Goal: Task Accomplishment & Management: Manage account settings

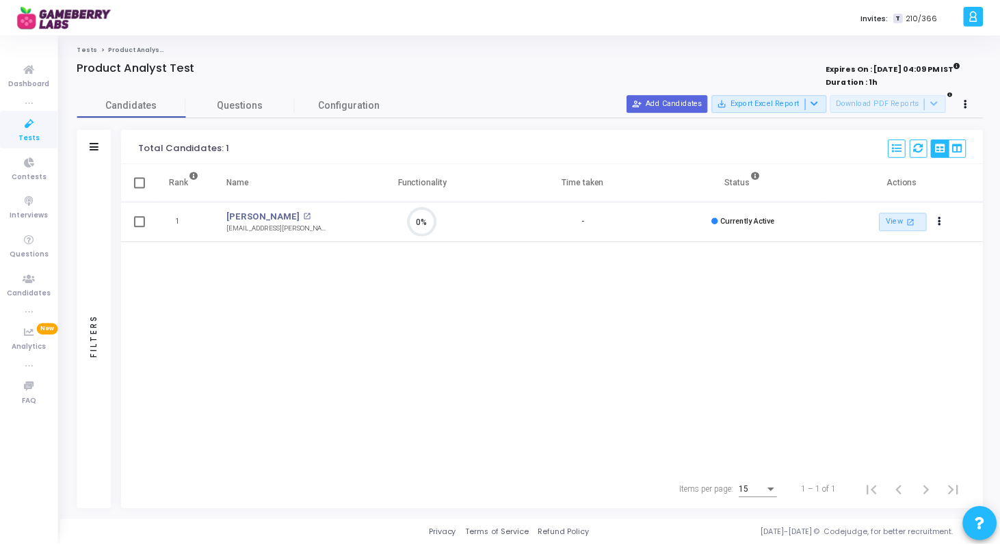
scroll to position [29, 35]
click at [92, 52] on link "Tests" at bounding box center [87, 48] width 21 height 8
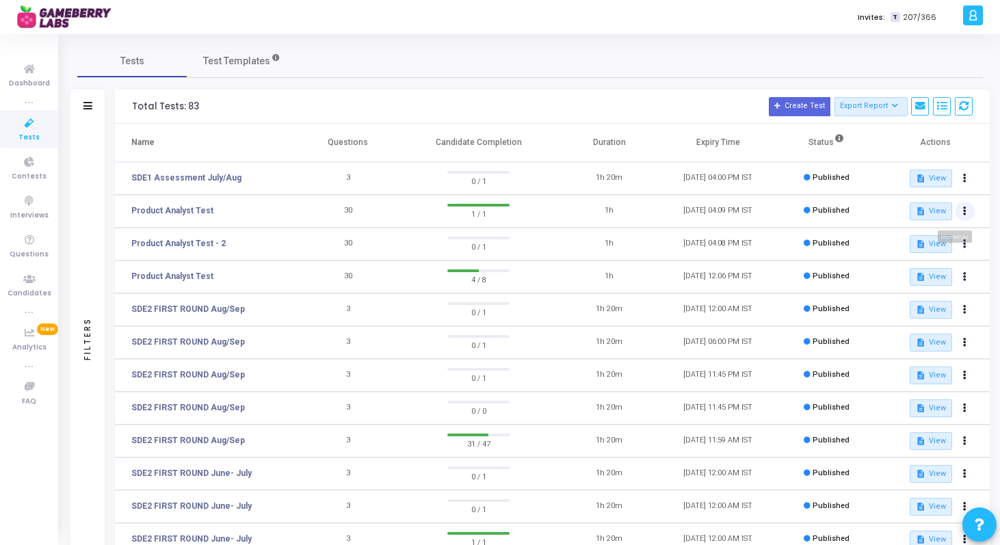
click at [963, 213] on icon at bounding box center [964, 211] width 3 height 7
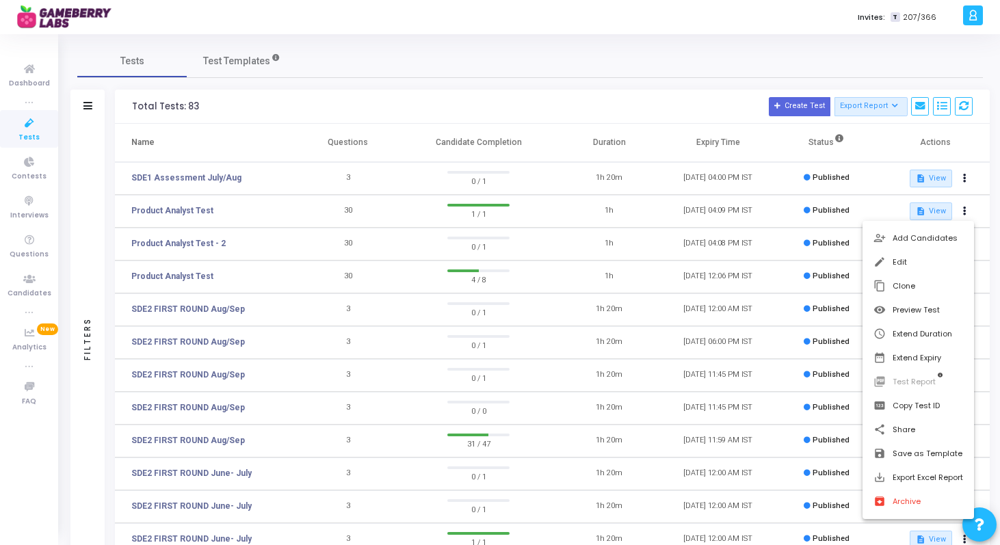
click at [501, 233] on div at bounding box center [500, 272] width 1000 height 545
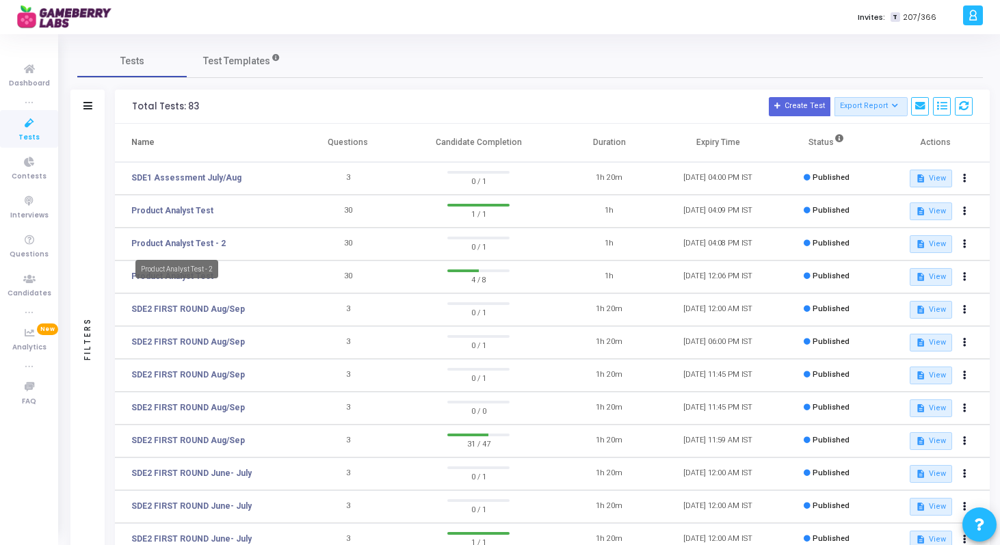
click at [190, 280] on mat-tooltip-component "Product Analyst Test - 2" at bounding box center [177, 269] width 102 height 38
click at [176, 278] on link "Product Analyst Test" at bounding box center [172, 276] width 82 height 12
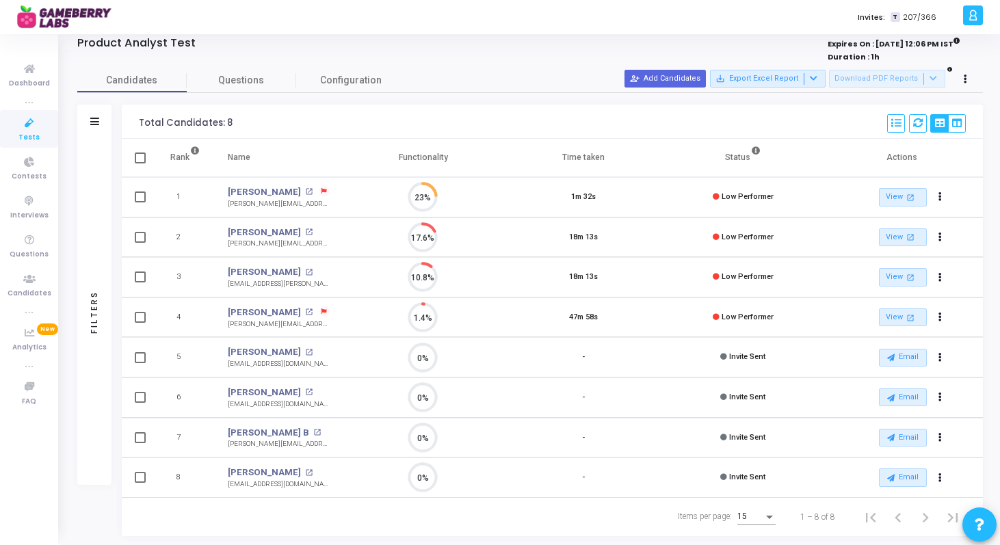
scroll to position [26, 0]
click at [321, 308] on icon at bounding box center [323, 310] width 5 height 5
click at [306, 185] on div at bounding box center [500, 272] width 1000 height 545
click at [321, 192] on icon at bounding box center [323, 189] width 5 height 5
click at [754, 153] on div at bounding box center [500, 272] width 1000 height 545
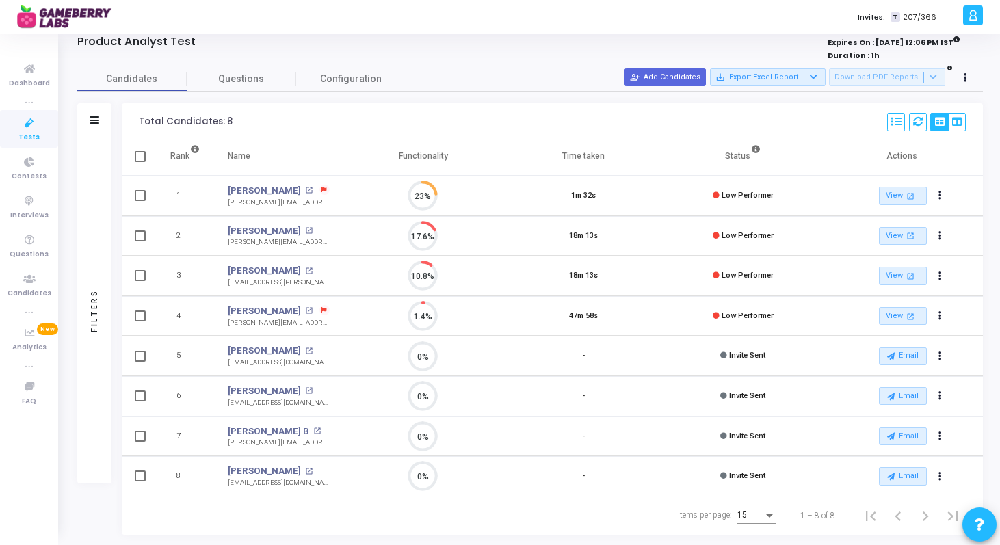
click at [754, 153] on icon at bounding box center [756, 150] width 8 height 8
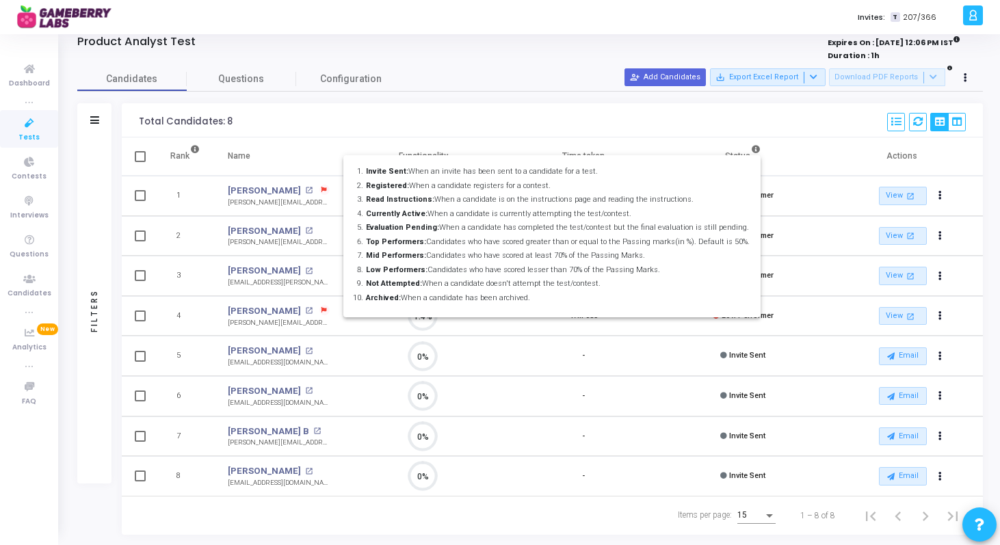
click at [754, 154] on div at bounding box center [500, 272] width 1000 height 545
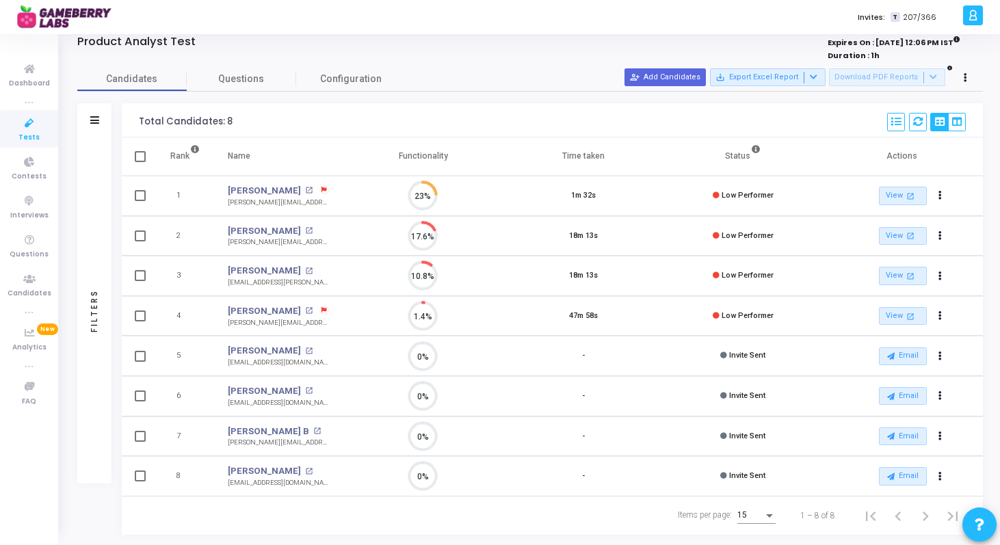
scroll to position [0, 0]
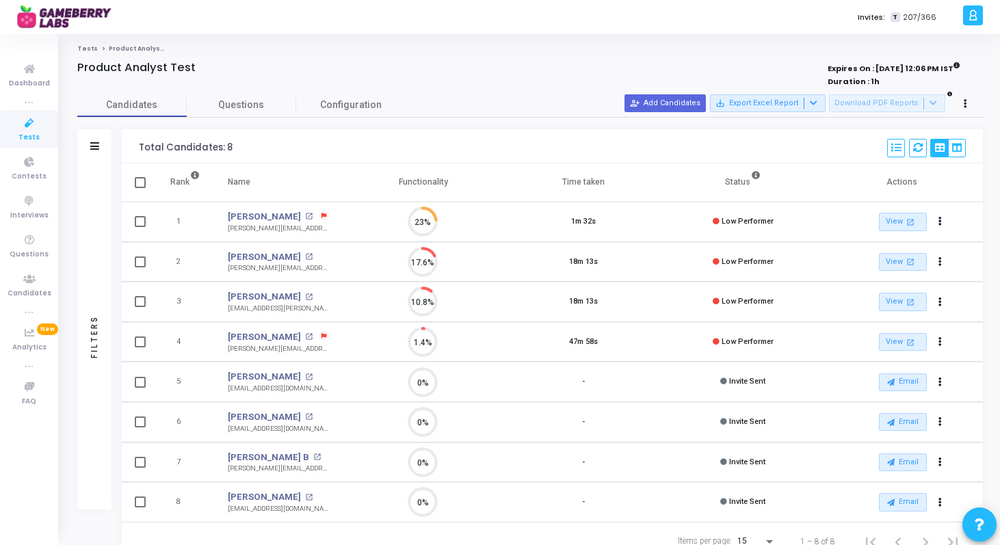
click at [83, 49] on link "Tests" at bounding box center [87, 48] width 21 height 8
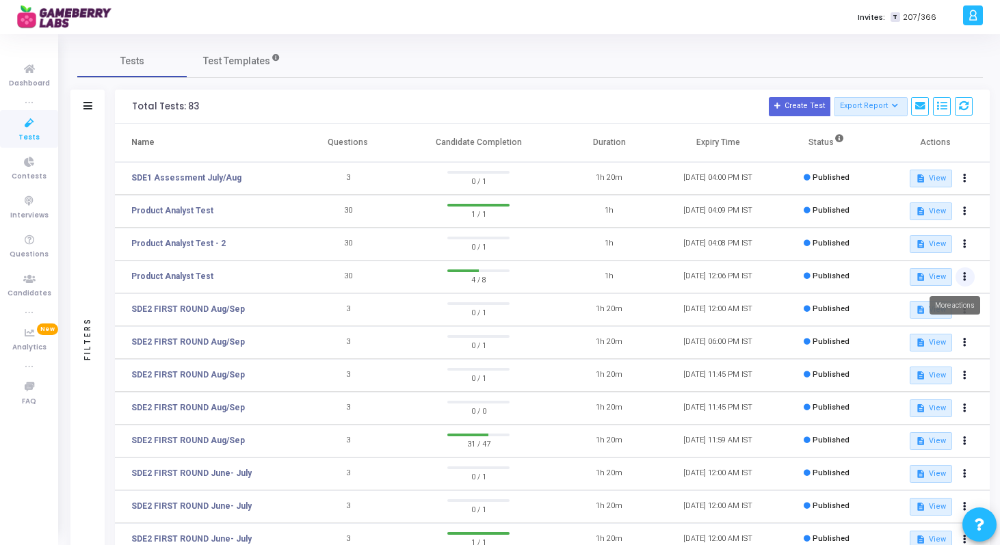
click at [964, 278] on icon at bounding box center [964, 277] width 3 height 7
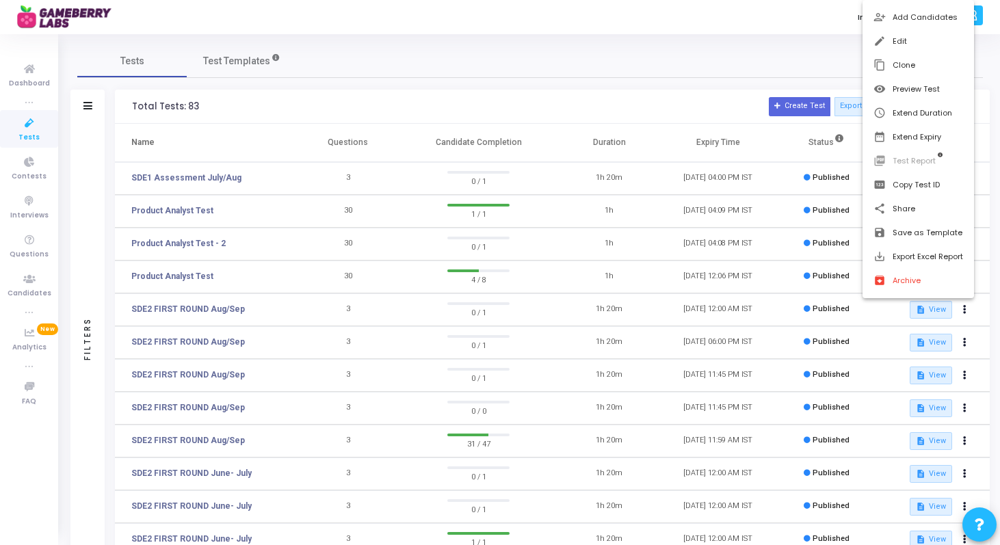
click at [774, 261] on div at bounding box center [500, 272] width 1000 height 545
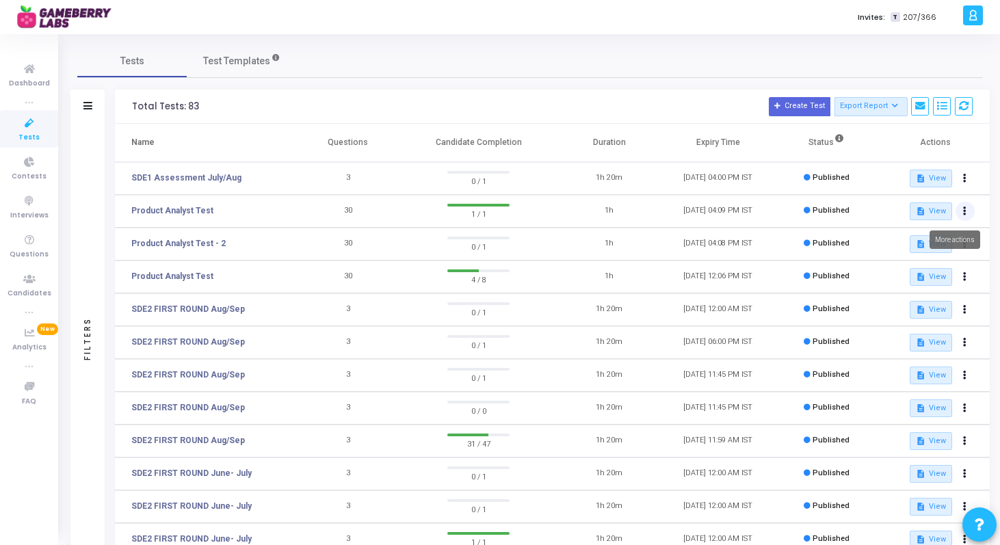
click at [958, 214] on button at bounding box center [964, 211] width 19 height 19
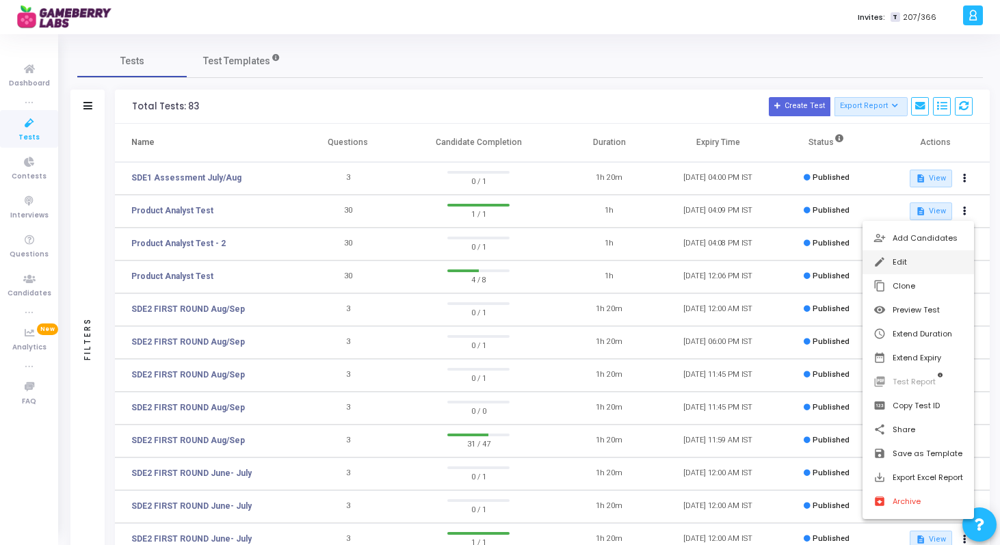
click at [888, 262] on button "edit Edit" at bounding box center [917, 262] width 111 height 24
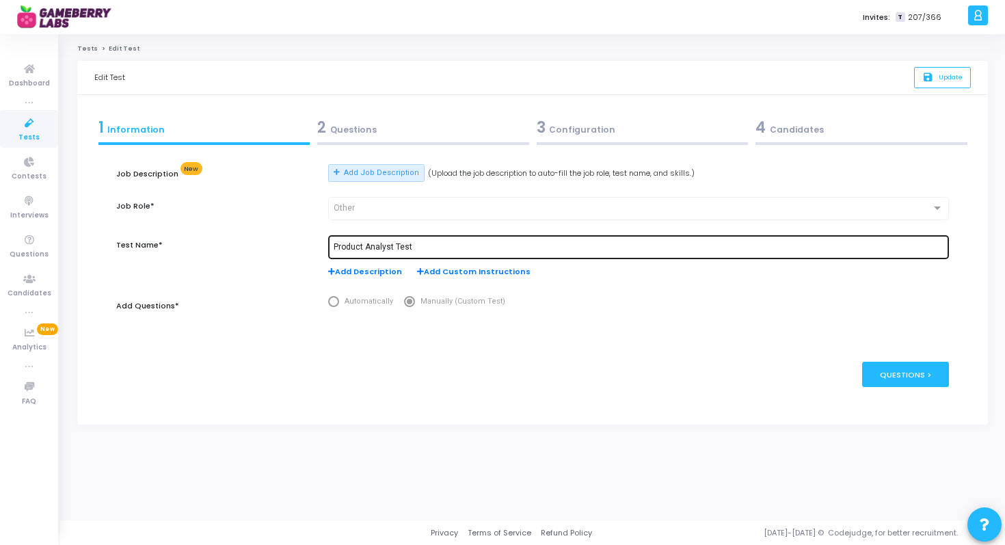
click at [425, 247] on input "Product Analyst Test" at bounding box center [639, 248] width 610 height 10
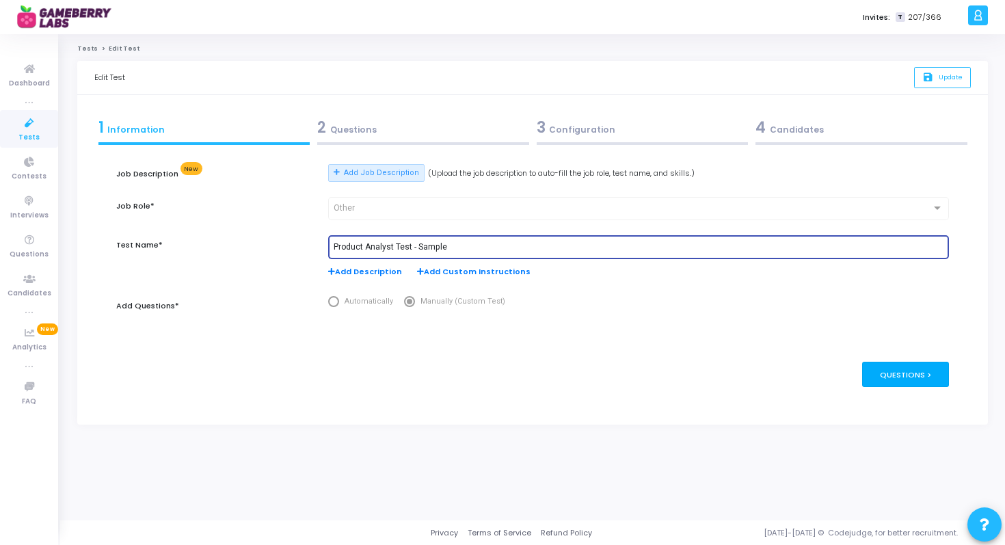
type input "Product Analyst Test - Sample"
click at [915, 372] on div "Questions >" at bounding box center [905, 374] width 87 height 25
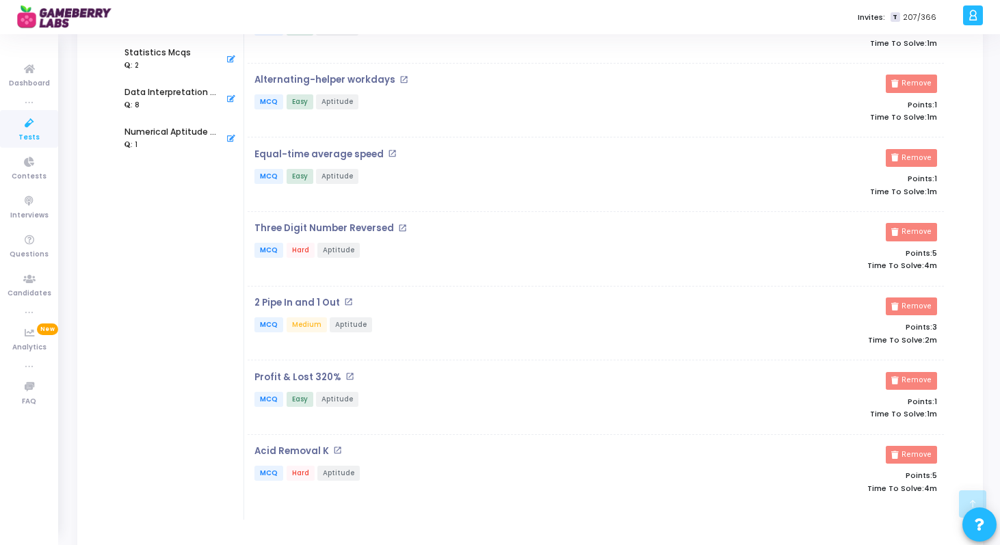
scroll to position [429, 0]
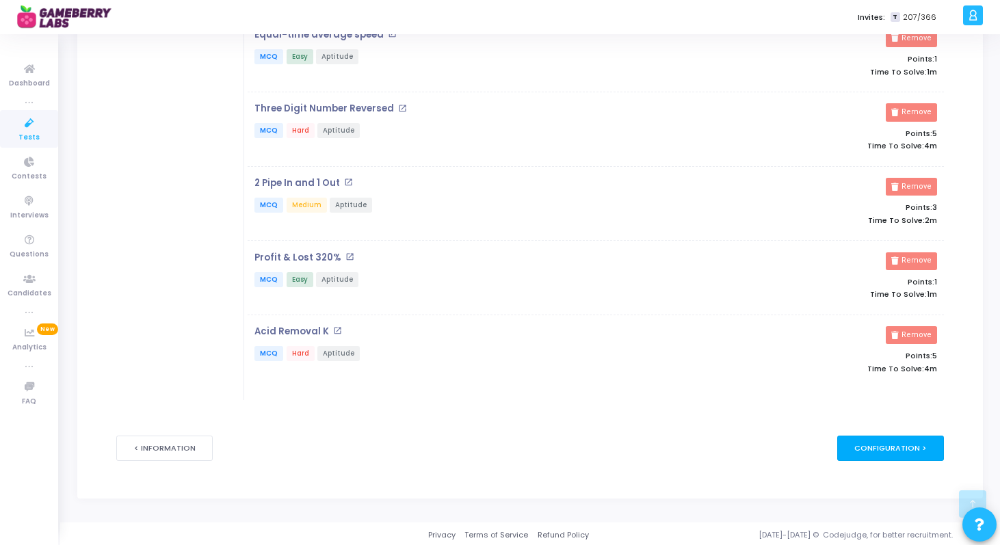
click at [888, 449] on div "Configuration >" at bounding box center [890, 448] width 107 height 25
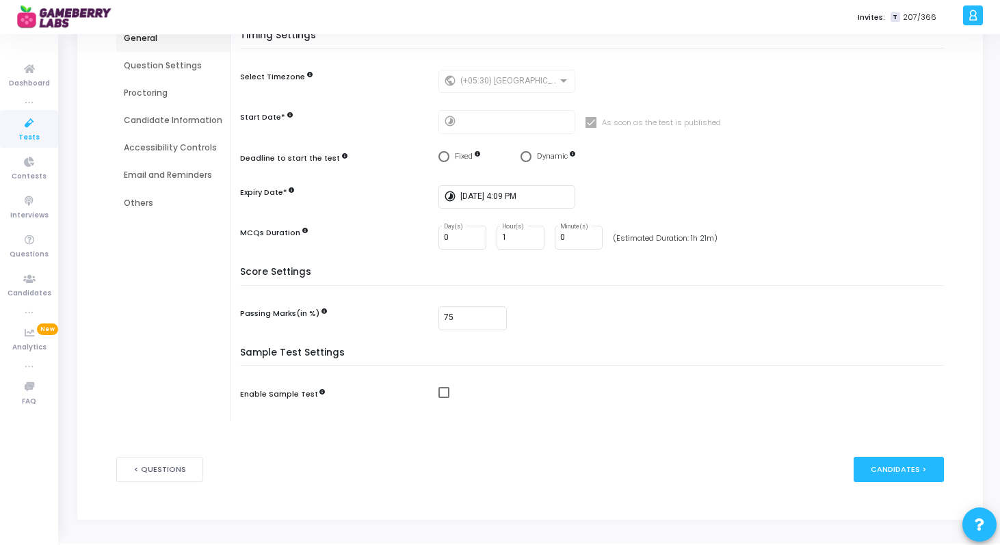
scroll to position [163, 0]
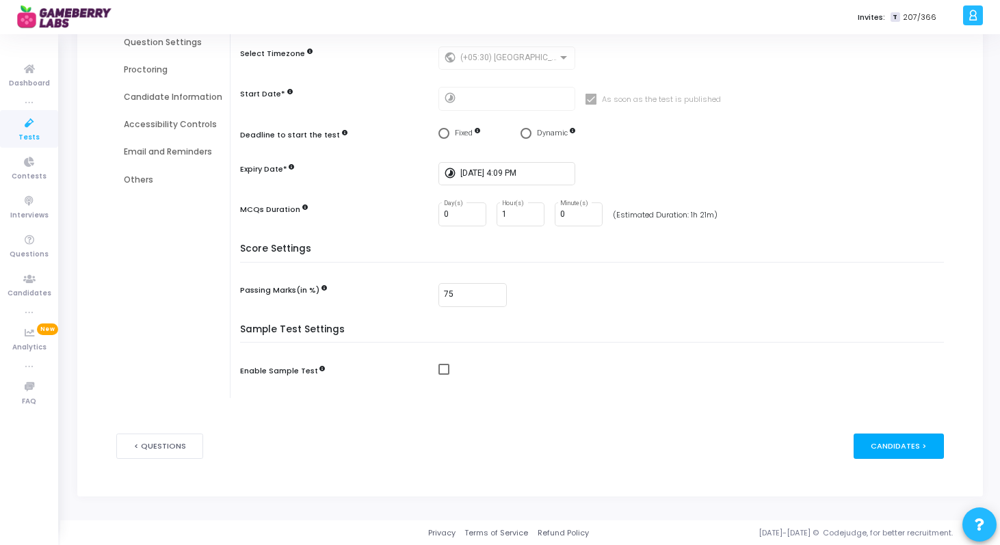
click at [892, 450] on div "Candidates >" at bounding box center [899, 446] width 91 height 25
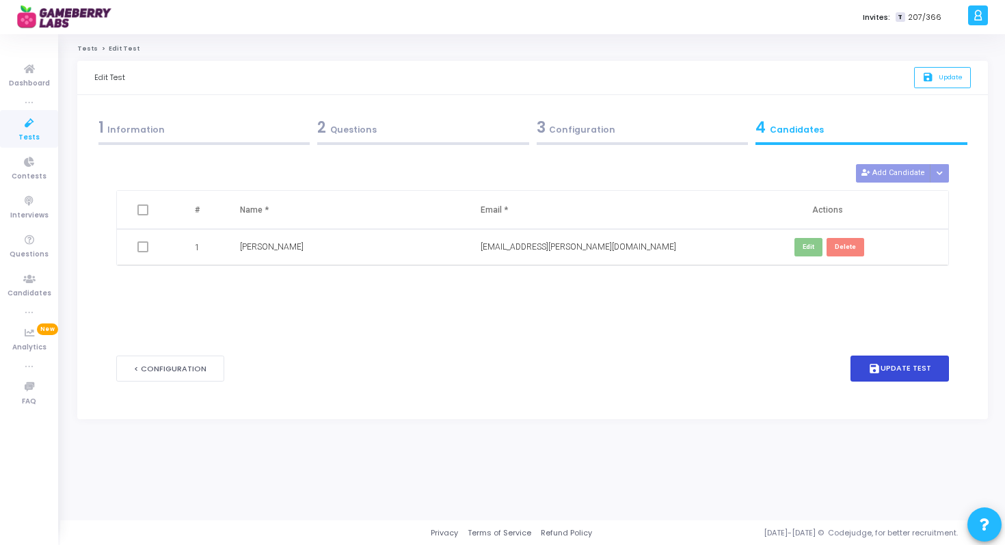
click at [896, 364] on button "save Update Test" at bounding box center [900, 369] width 98 height 27
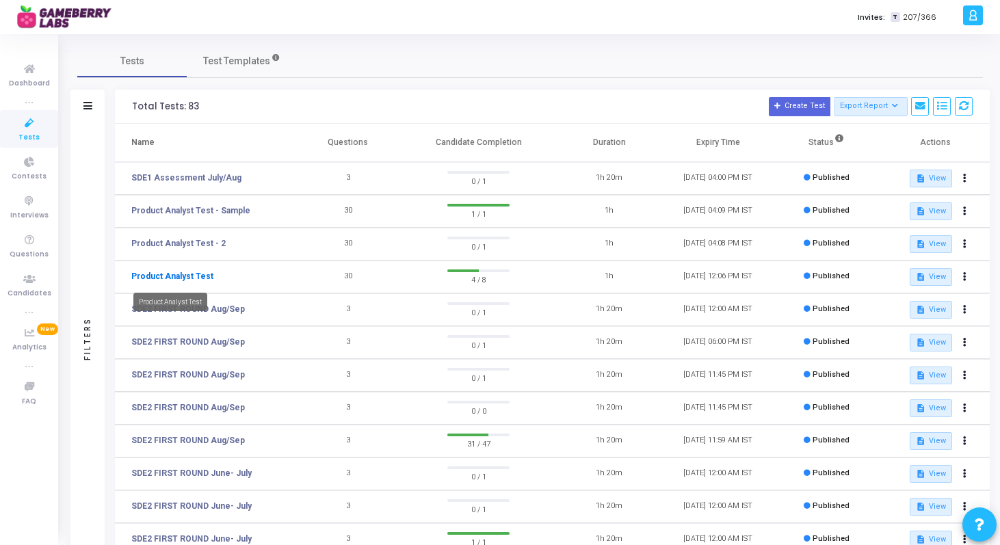
click at [192, 277] on link "Product Analyst Test" at bounding box center [172, 276] width 82 height 12
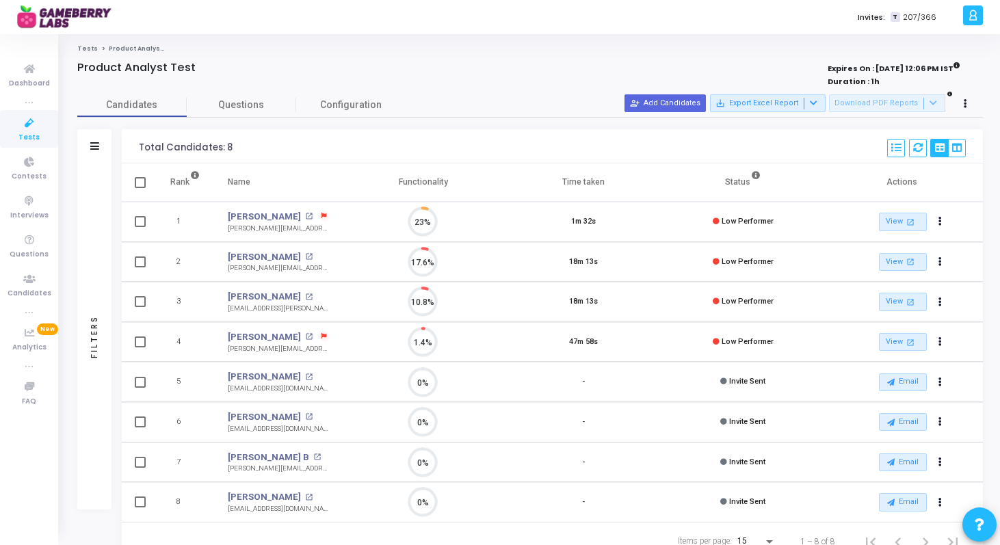
scroll to position [29, 35]
click at [250, 107] on span "Questions" at bounding box center [241, 105] width 109 height 14
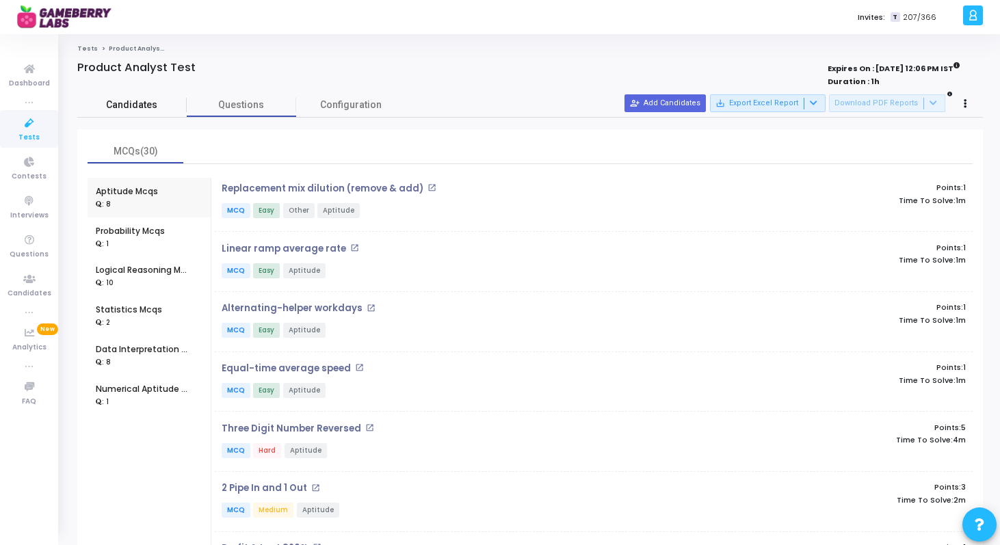
click at [157, 108] on span "Candidates" at bounding box center [131, 105] width 109 height 14
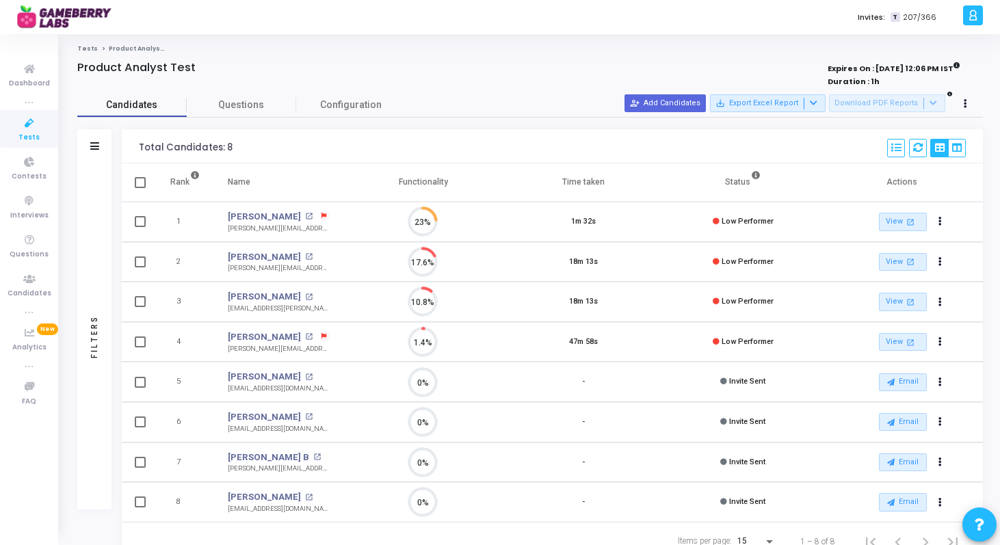
scroll to position [51, 0]
